Goal: Find specific page/section: Find specific page/section

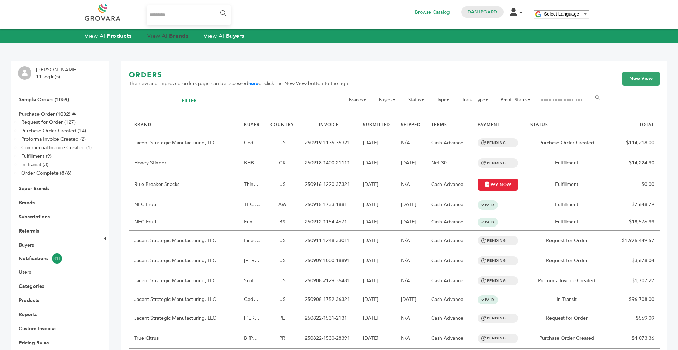
click at [181, 33] on strong "Brands" at bounding box center [178, 36] width 19 height 8
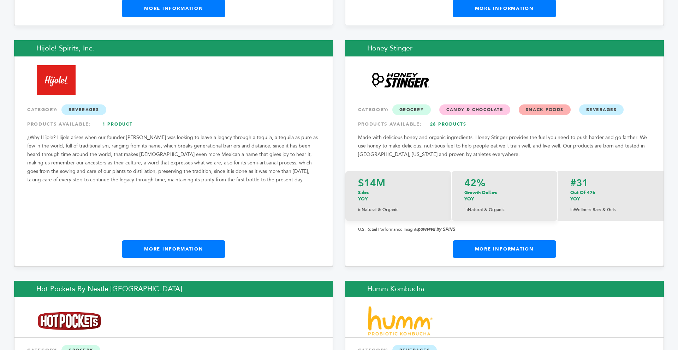
scroll to position [5091, 0]
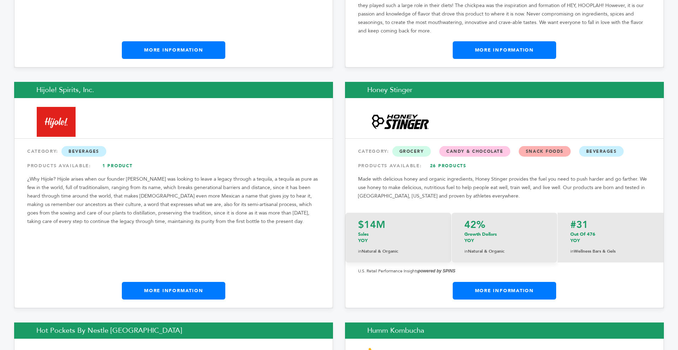
drag, startPoint x: 369, startPoint y: 209, endPoint x: 246, endPoint y: 234, distance: 124.7
click at [366, 213] on div "$14M Sales YOY in Natural & Organic" at bounding box center [398, 238] width 106 height 50
click at [206, 282] on link "More Information" at bounding box center [173, 291] width 103 height 18
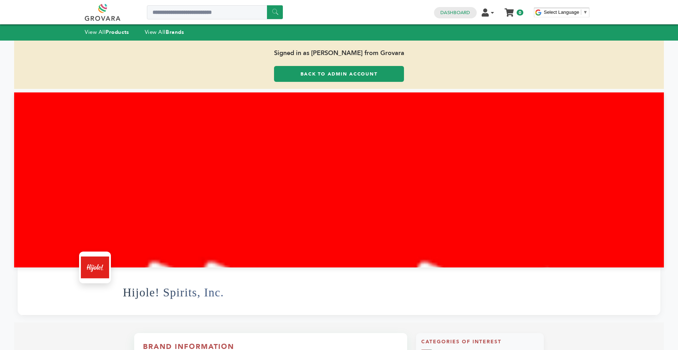
click at [321, 74] on link "Back to Admin Account" at bounding box center [339, 74] width 130 height 16
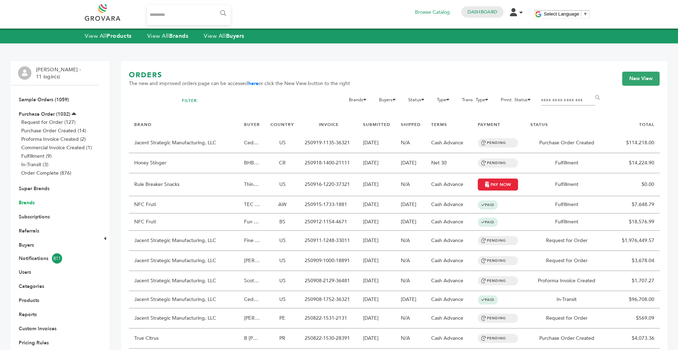
click at [30, 202] on link "Brands" at bounding box center [27, 202] width 16 height 7
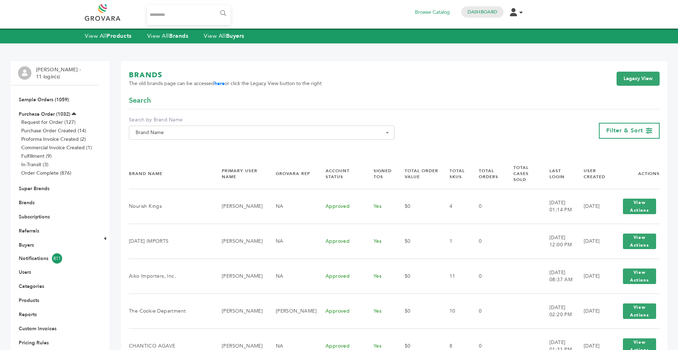
click at [175, 133] on span "Brand Name" at bounding box center [262, 133] width 258 height 10
click at [168, 144] on input "Search" at bounding box center [262, 145] width 262 height 9
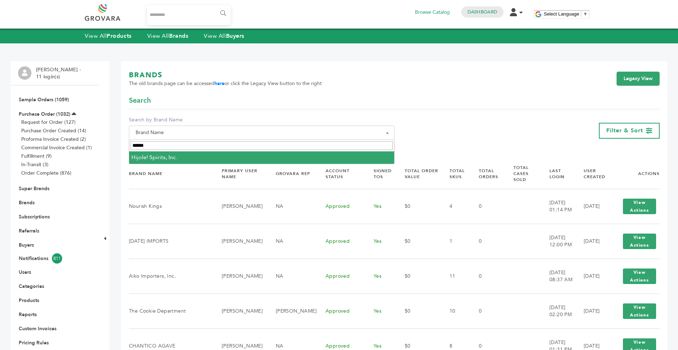
type input "******"
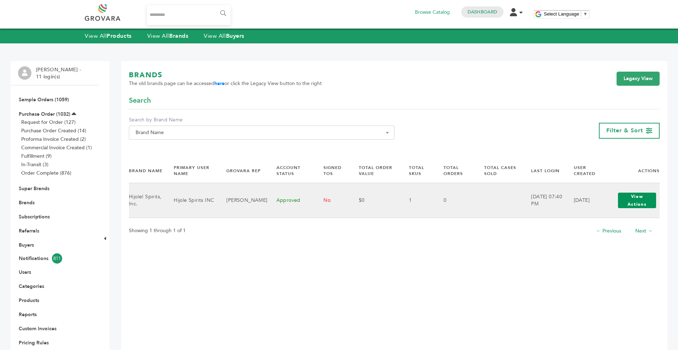
click at [643, 204] on button "View Actions" at bounding box center [637, 201] width 38 height 16
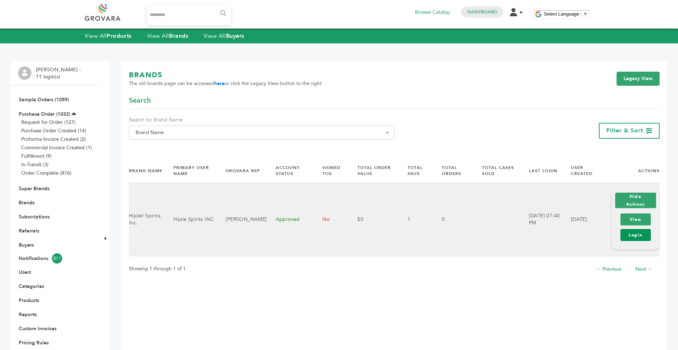
click at [638, 240] on link "Login" at bounding box center [635, 235] width 30 height 12
